Goal: Information Seeking & Learning: Check status

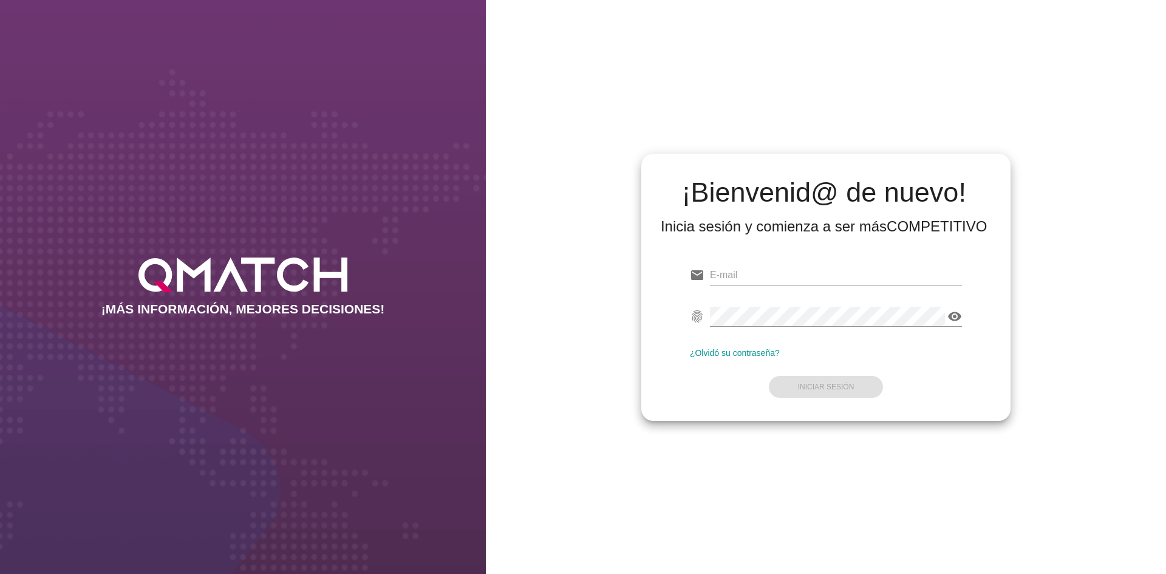
type input "[EMAIL_ADDRESS][DOMAIN_NAME]"
click at [830, 397] on form "email [EMAIL_ADDRESS][DOMAIN_NAME] fingerprint visibility ¿Olvidó su contraseña…" at bounding box center [826, 329] width 272 height 143
click at [844, 378] on button "Iniciar Sesión" at bounding box center [826, 387] width 115 height 22
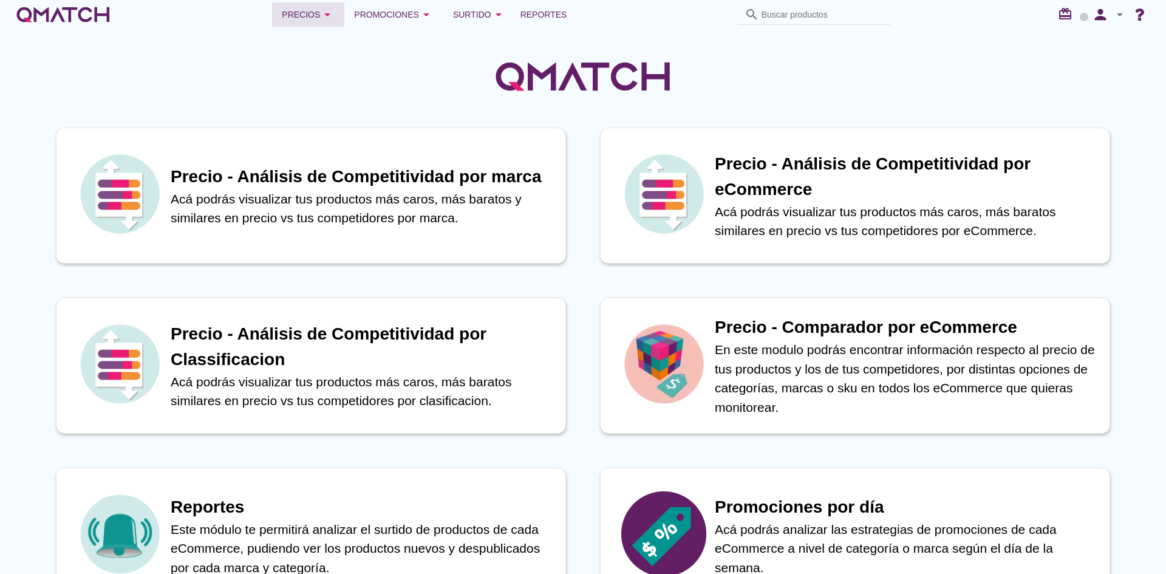
click at [288, 13] on div "Precios arrow_drop_down" at bounding box center [308, 14] width 53 height 15
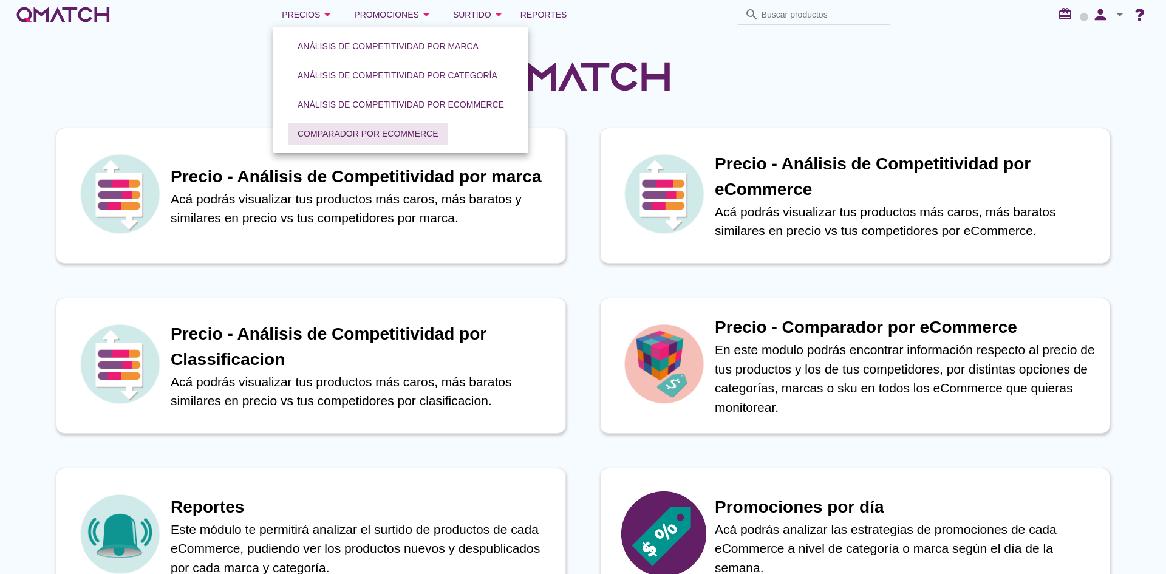
click at [332, 126] on button "Comparador por eCommerce" at bounding box center [368, 134] width 160 height 22
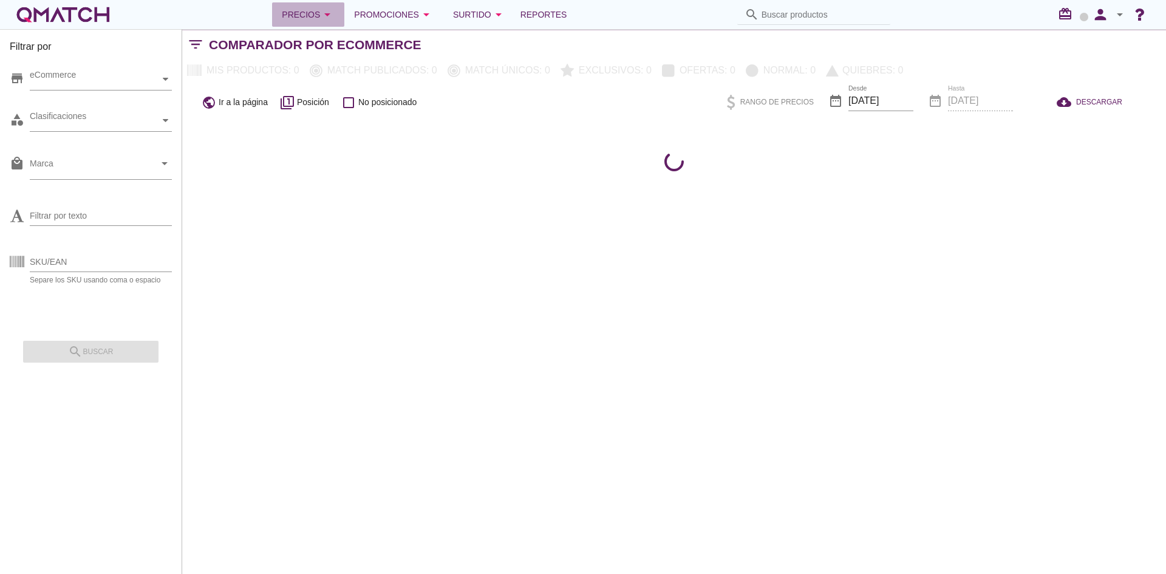
click at [310, 12] on div "Precios arrow_drop_down" at bounding box center [308, 14] width 53 height 15
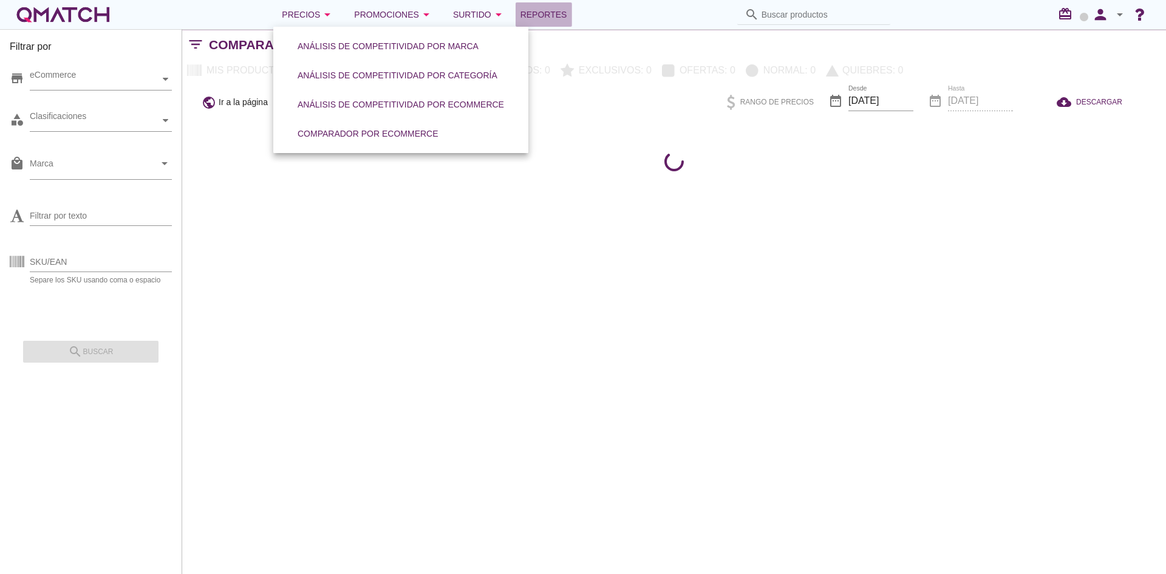
click at [553, 12] on span "Reportes" at bounding box center [543, 14] width 47 height 15
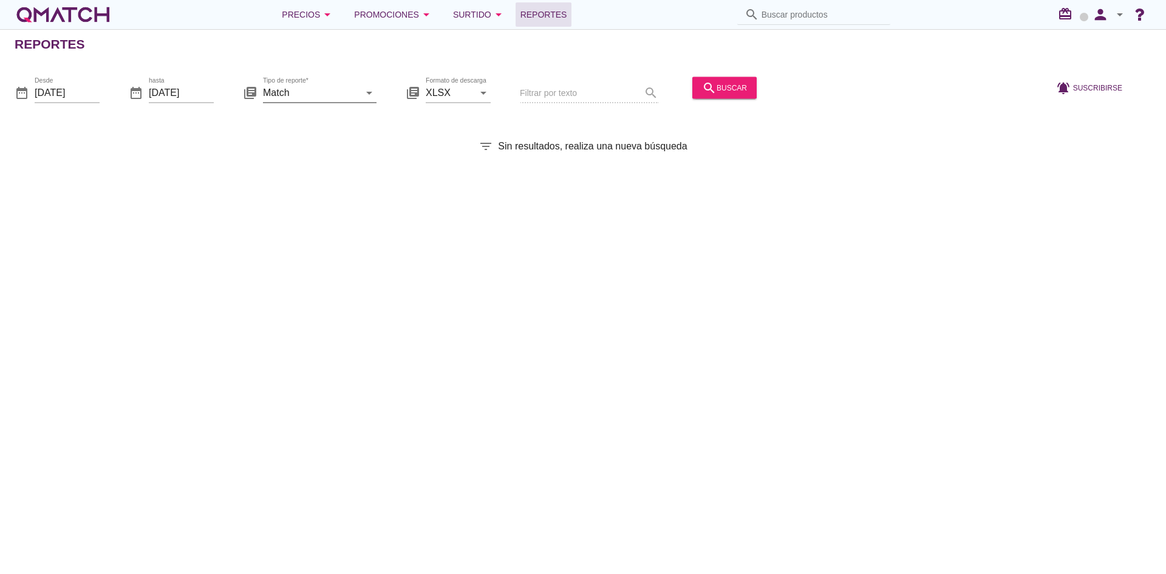
click at [330, 91] on input "Match" at bounding box center [311, 92] width 97 height 19
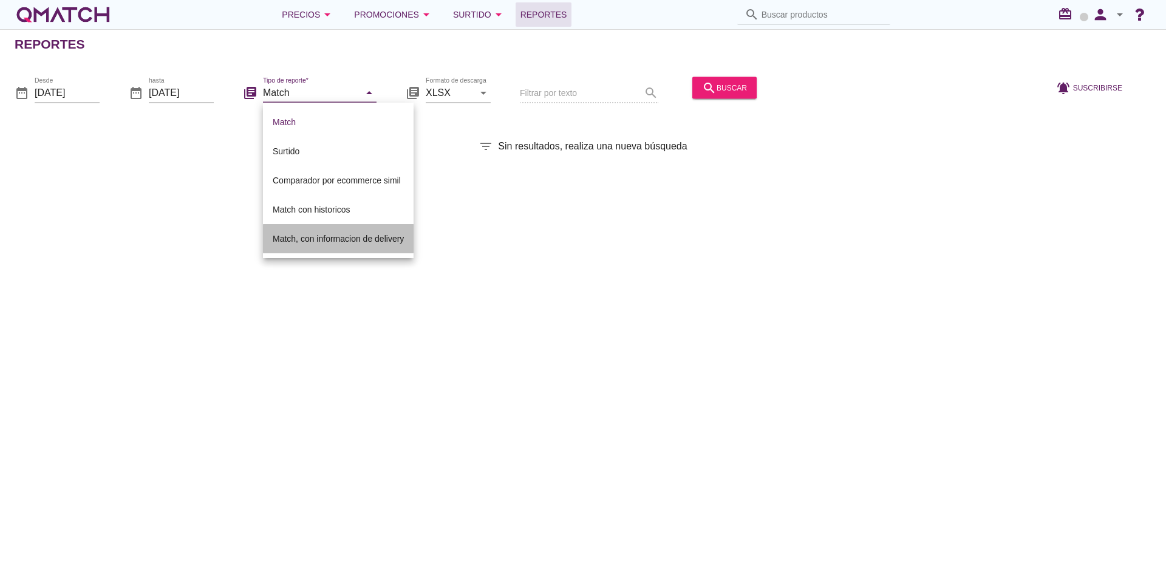
click at [307, 248] on div "Match, con informacion de delivery" at bounding box center [338, 238] width 131 height 29
type input "Match, con informacion de delivery"
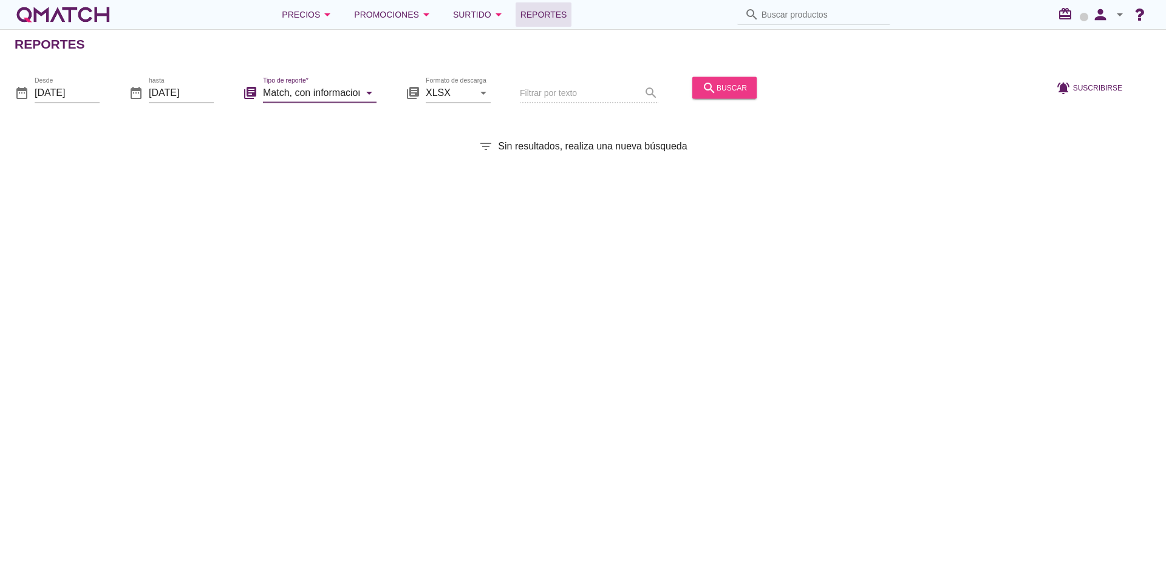
click at [739, 78] on button "search buscar" at bounding box center [724, 88] width 64 height 22
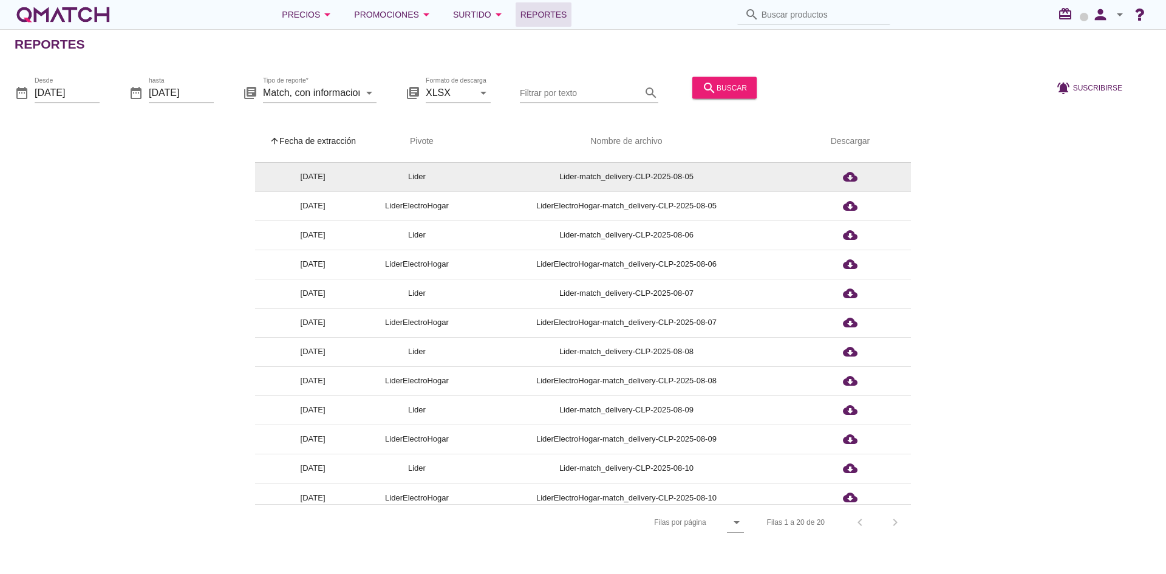
scroll to position [237, 0]
